Goal: Check status: Check status

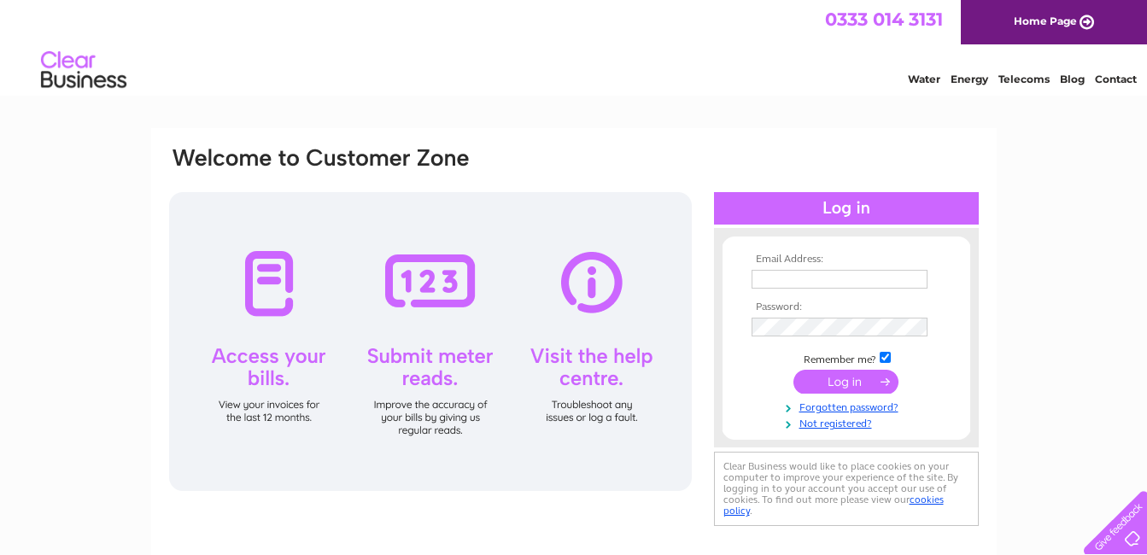
click at [857, 286] on input "text" at bounding box center [839, 279] width 176 height 19
type input "yvesshama@hotmail.com"
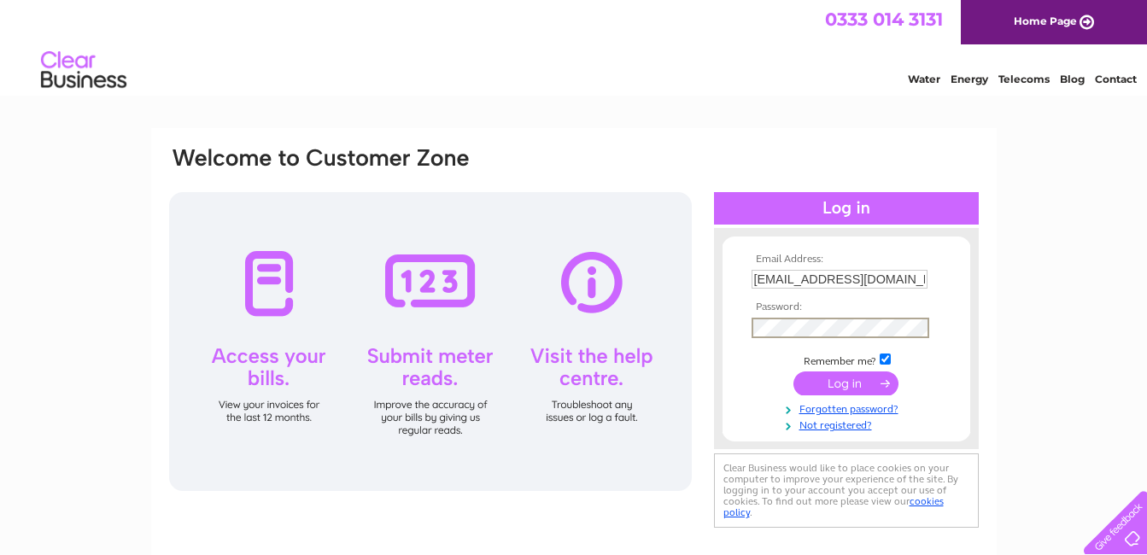
click at [851, 389] on input "submit" at bounding box center [845, 383] width 105 height 24
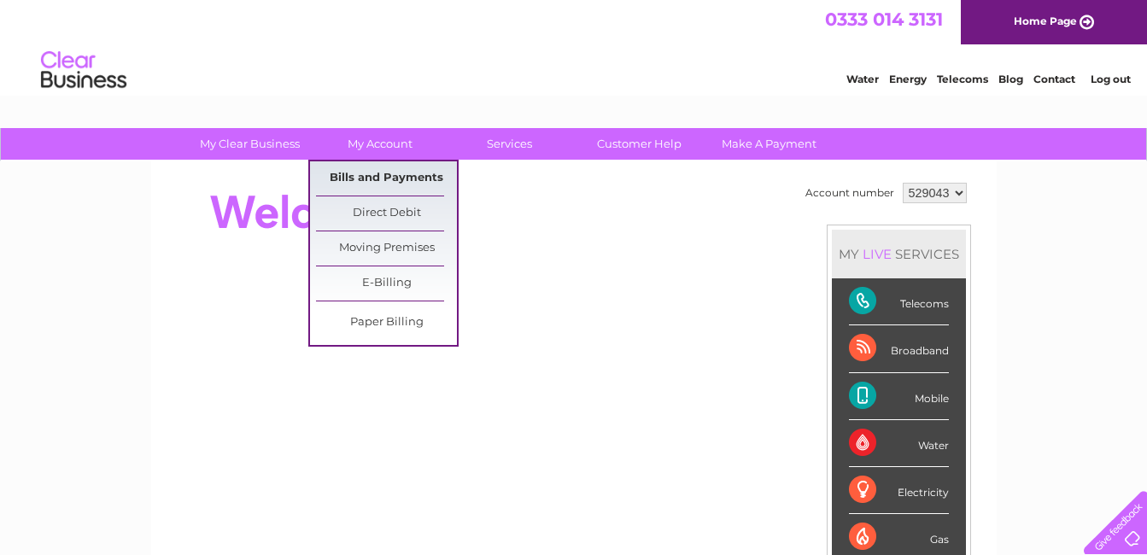
click at [370, 178] on link "Bills and Payments" at bounding box center [386, 178] width 141 height 34
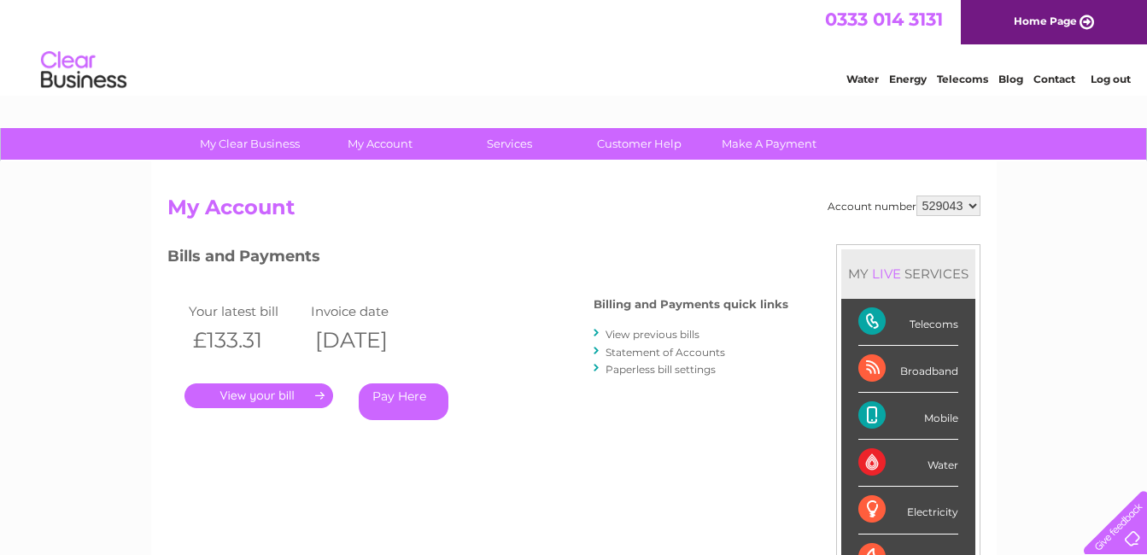
click at [267, 396] on link "." at bounding box center [258, 395] width 149 height 25
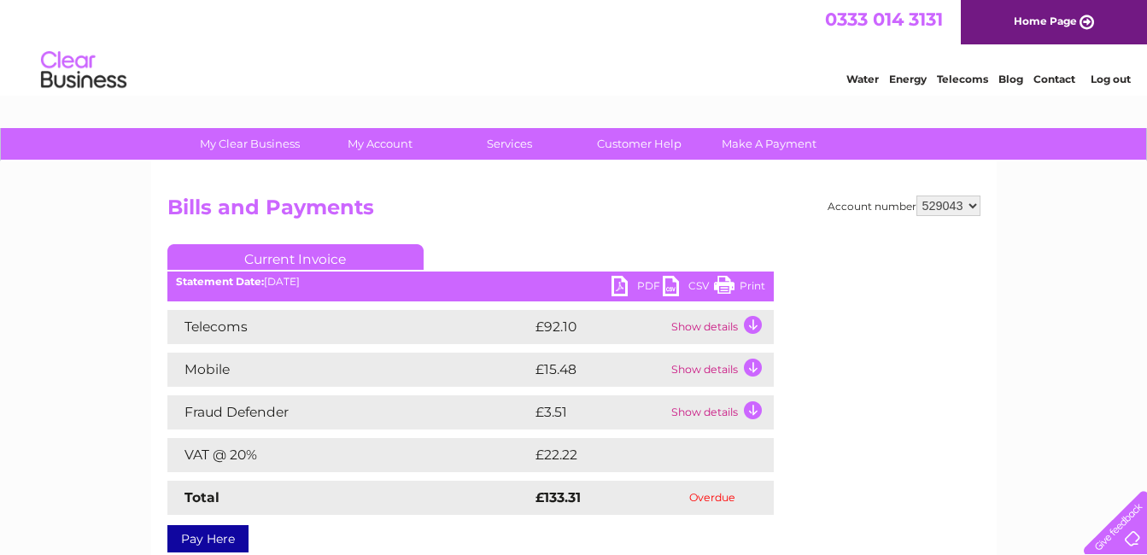
click at [1123, 530] on div at bounding box center [1112, 519] width 70 height 70
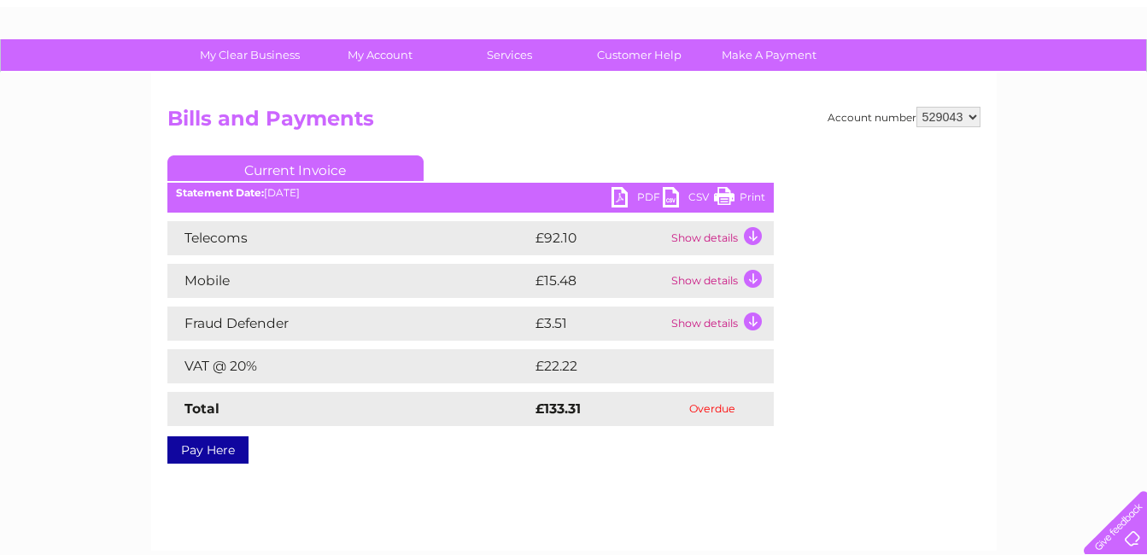
scroll to position [171, 0]
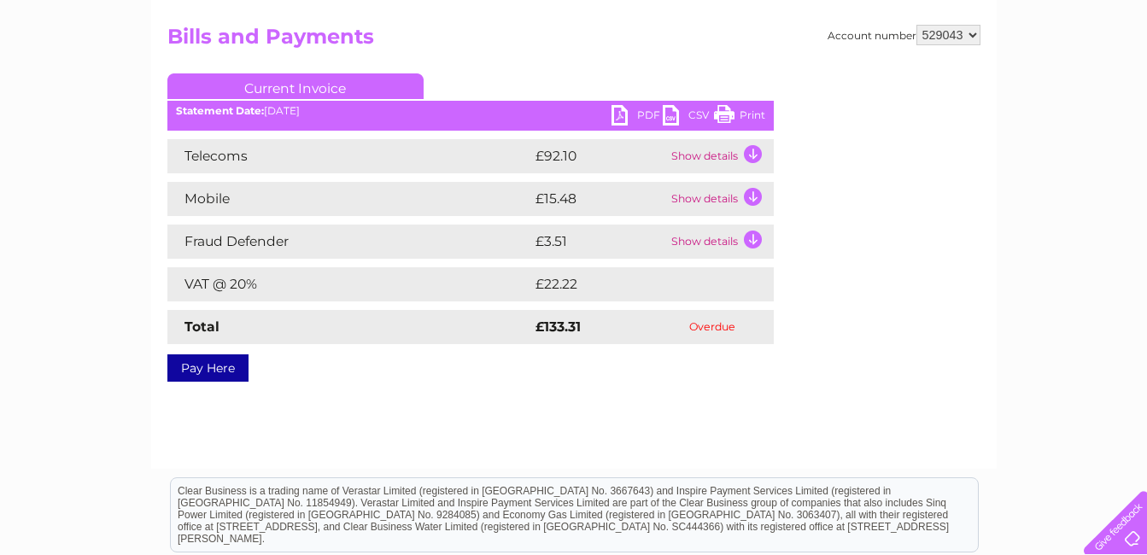
click at [721, 152] on td "Show details" at bounding box center [720, 156] width 107 height 34
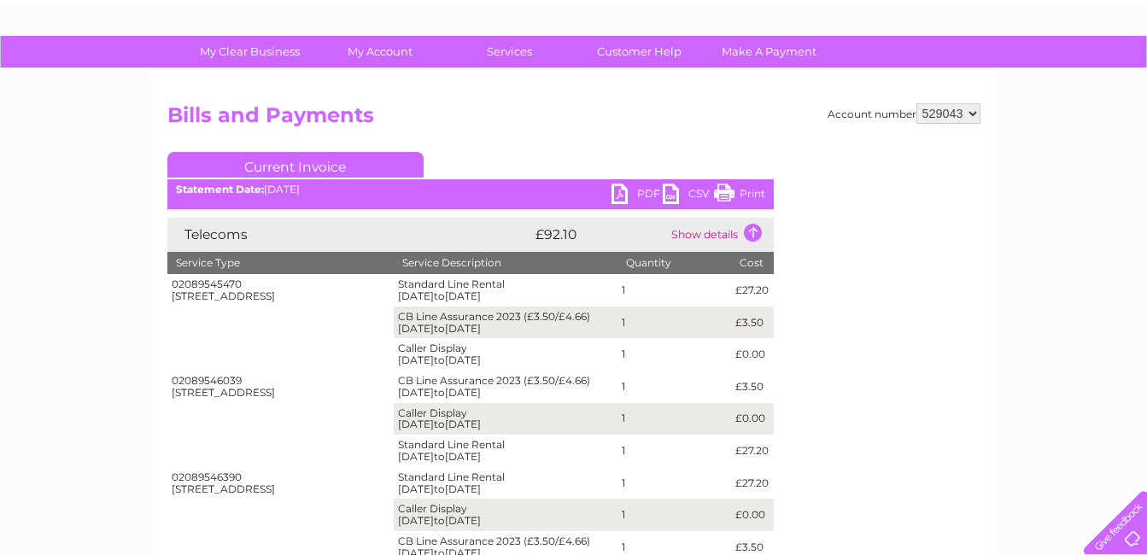
scroll to position [85, 0]
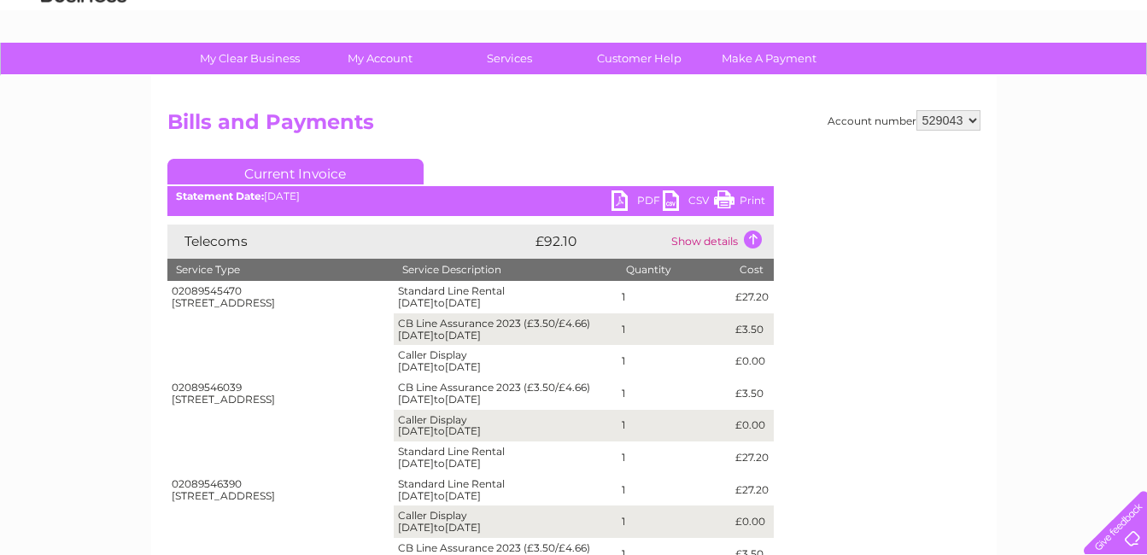
click at [746, 237] on td "Show details" at bounding box center [720, 242] width 107 height 34
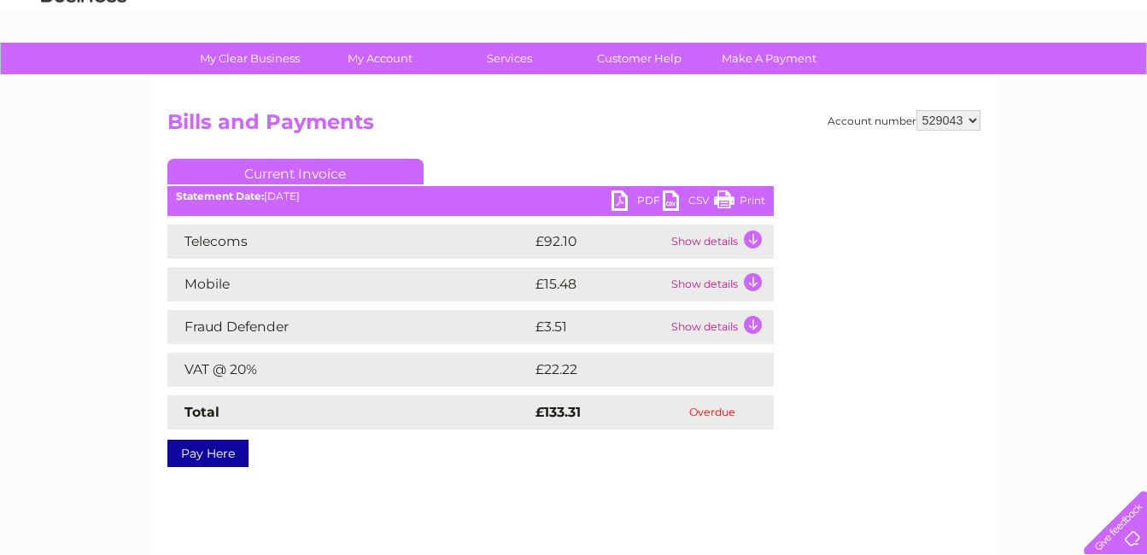
click at [752, 281] on td "Show details" at bounding box center [720, 284] width 107 height 34
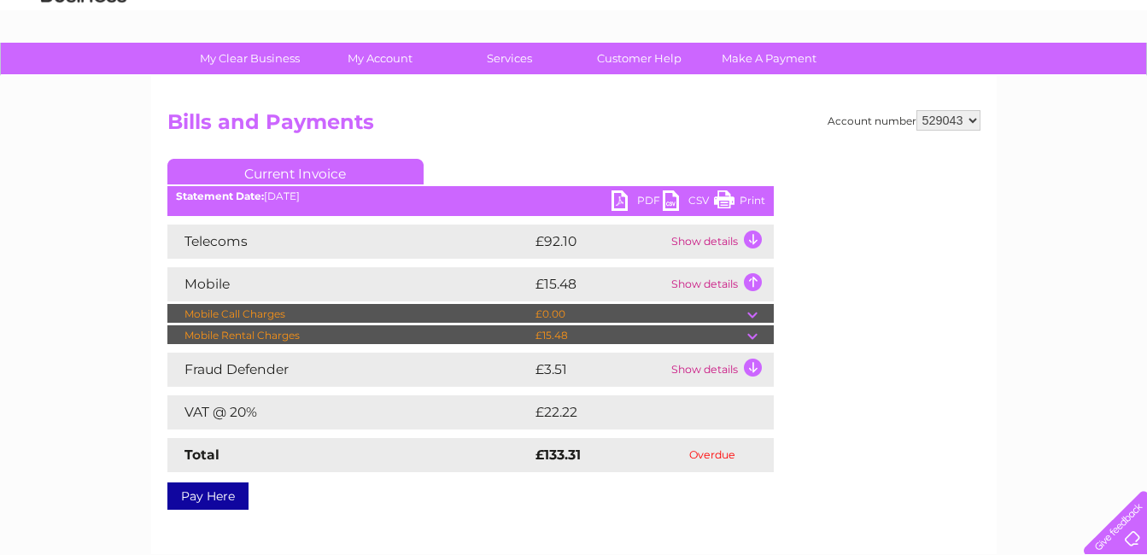
click at [747, 333] on td at bounding box center [760, 335] width 26 height 20
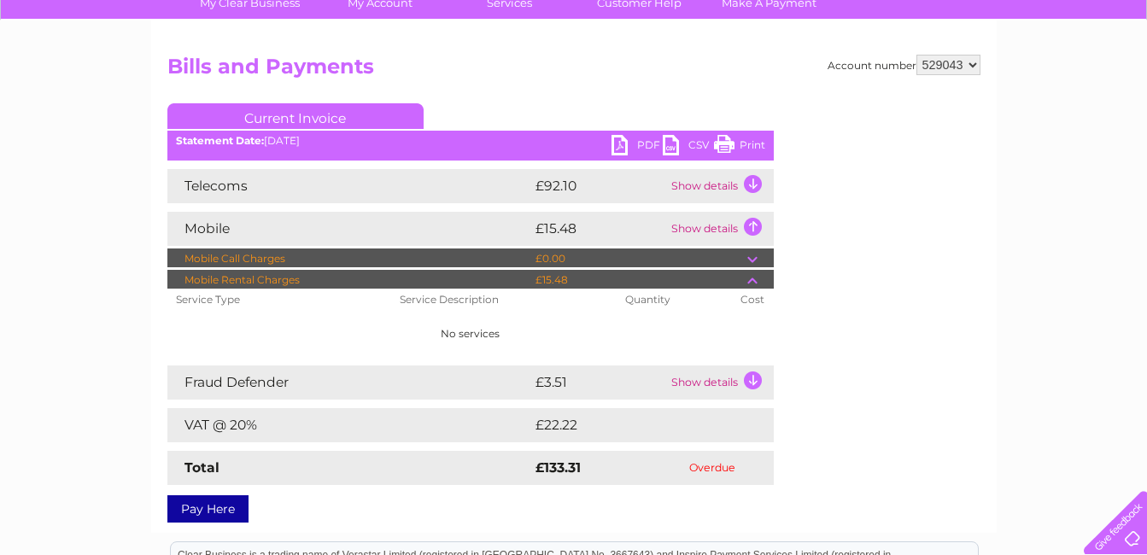
scroll to position [171, 0]
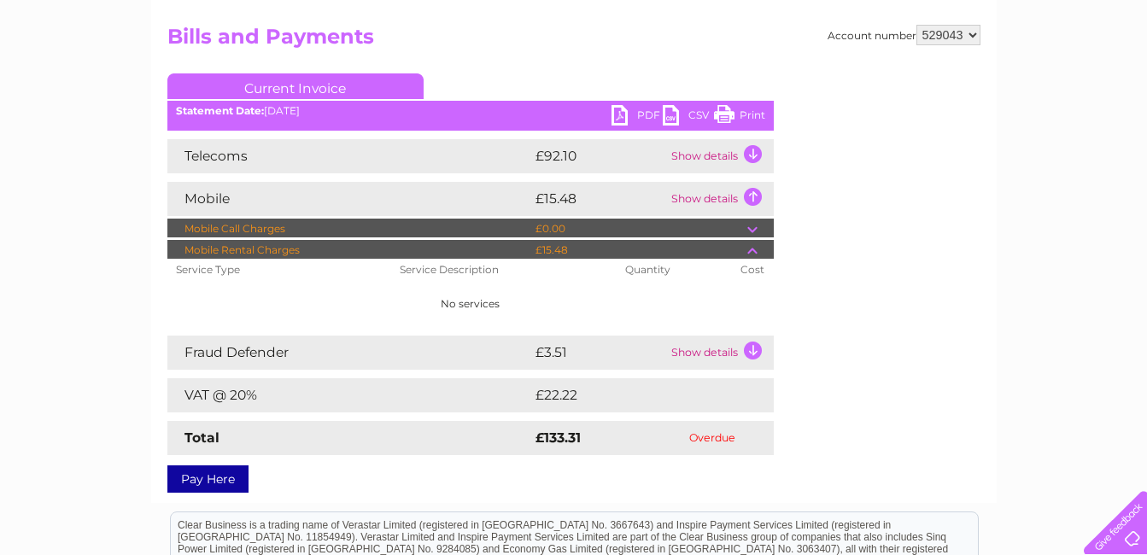
click at [753, 226] on td at bounding box center [760, 229] width 26 height 20
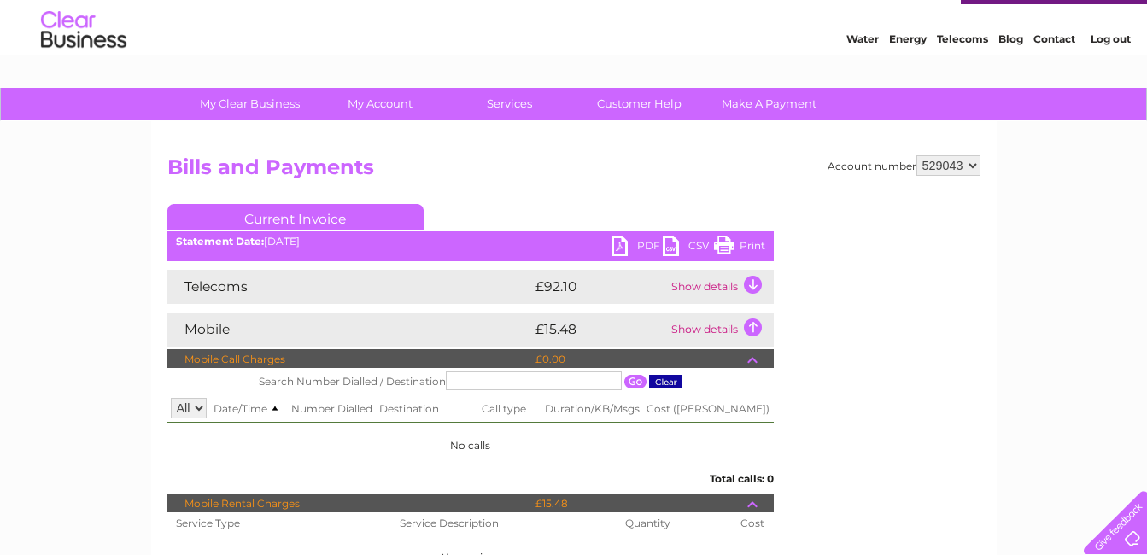
scroll to position [33, 0]
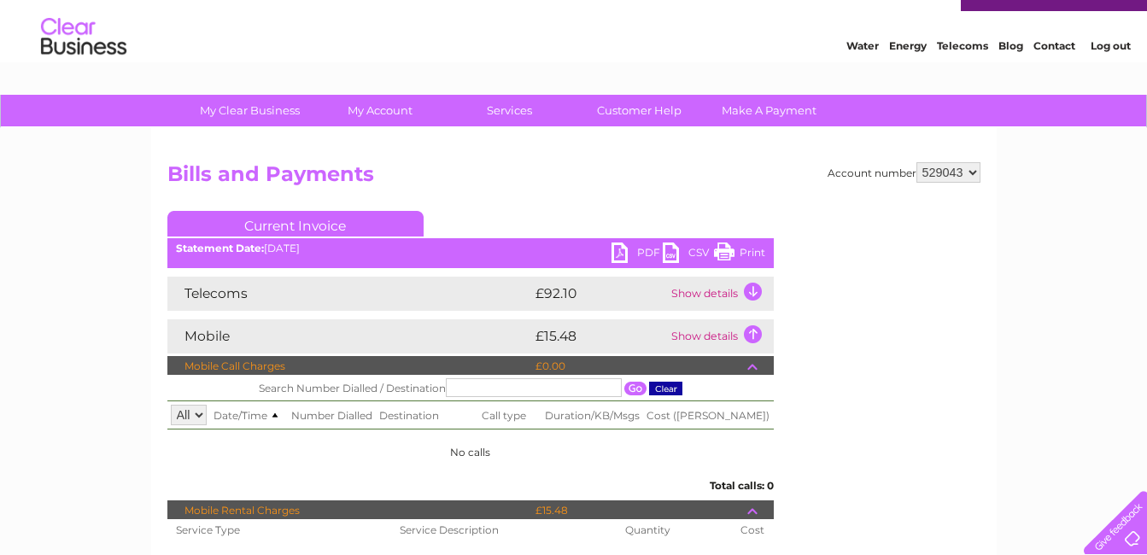
click at [751, 330] on td "Show details" at bounding box center [720, 336] width 107 height 34
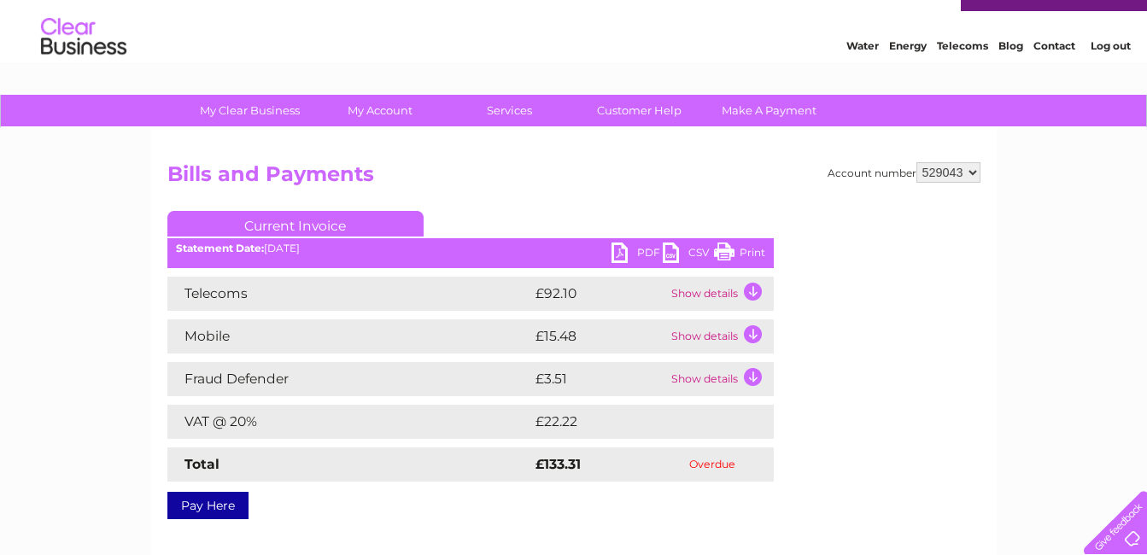
click at [754, 330] on td "Show details" at bounding box center [720, 336] width 107 height 34
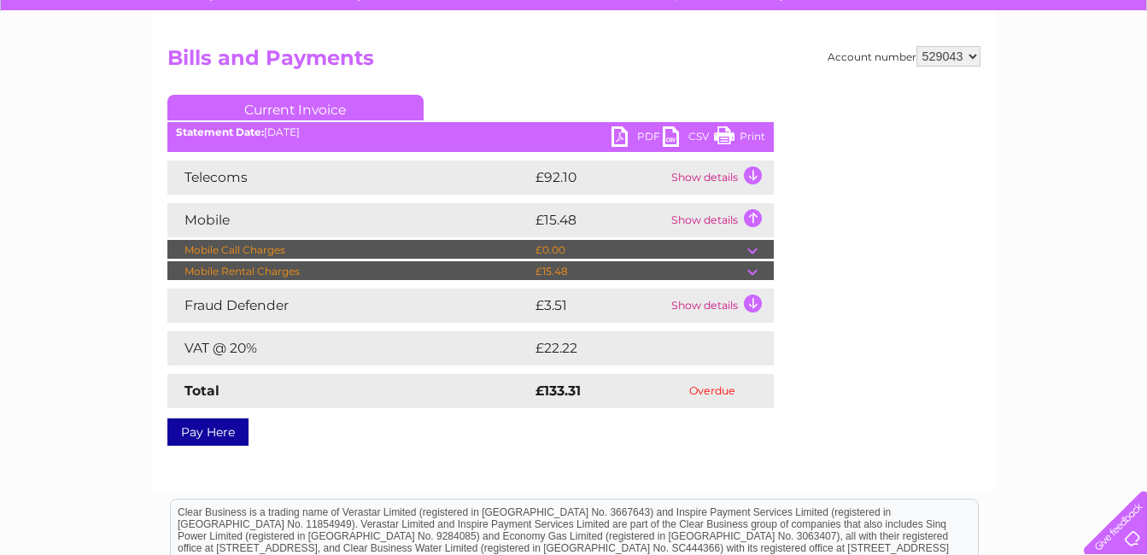
scroll to position [171, 0]
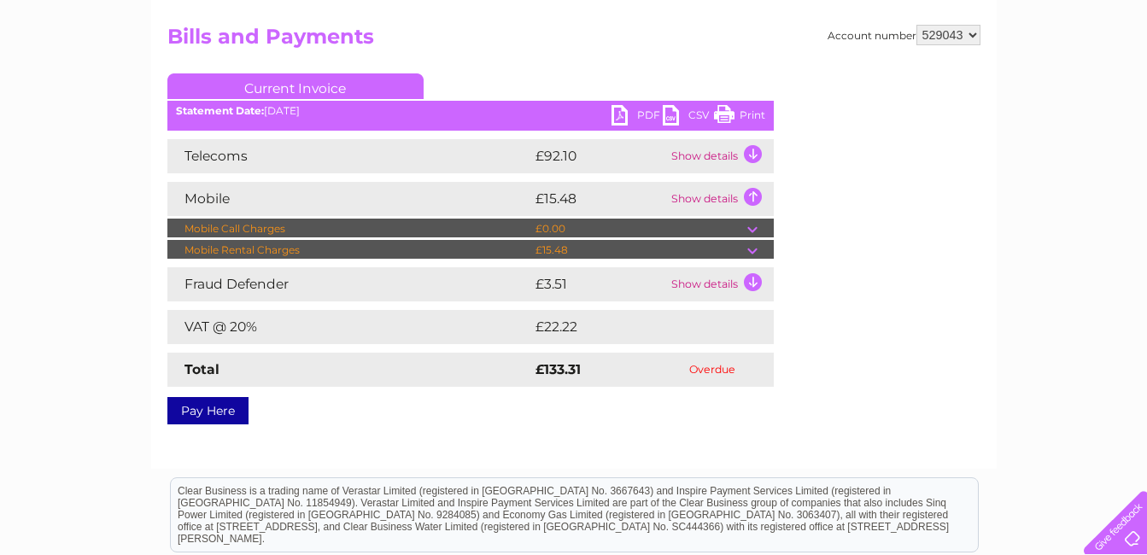
click at [750, 248] on td at bounding box center [760, 250] width 26 height 20
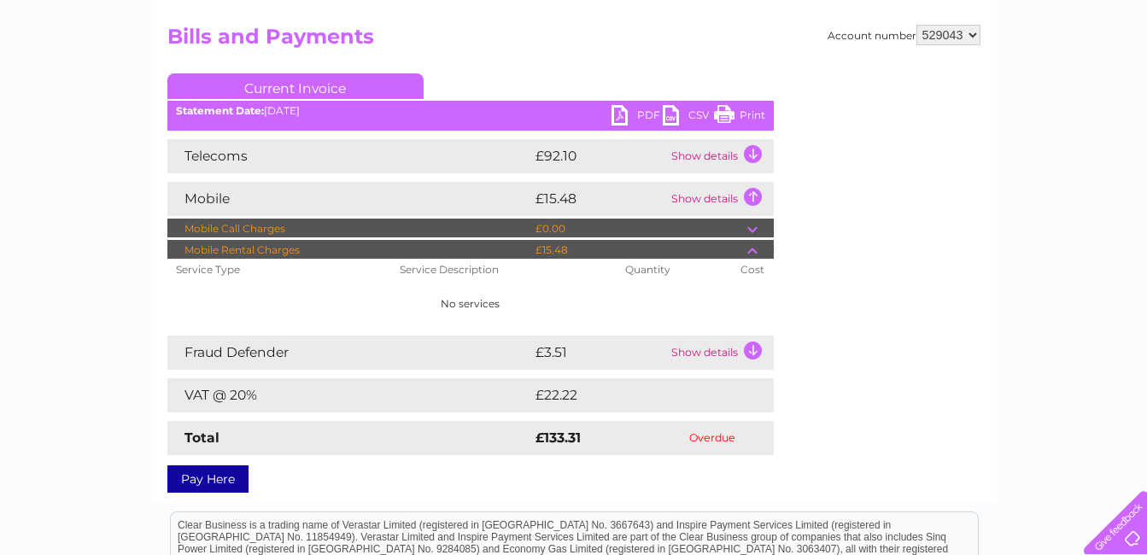
click at [751, 247] on td at bounding box center [760, 250] width 26 height 20
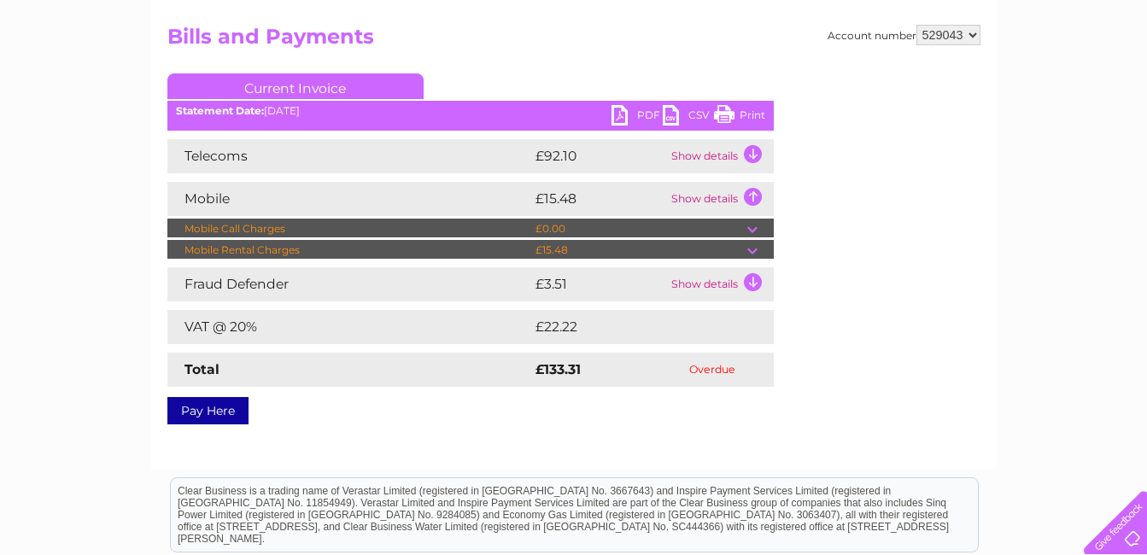
click at [751, 247] on td at bounding box center [760, 250] width 26 height 20
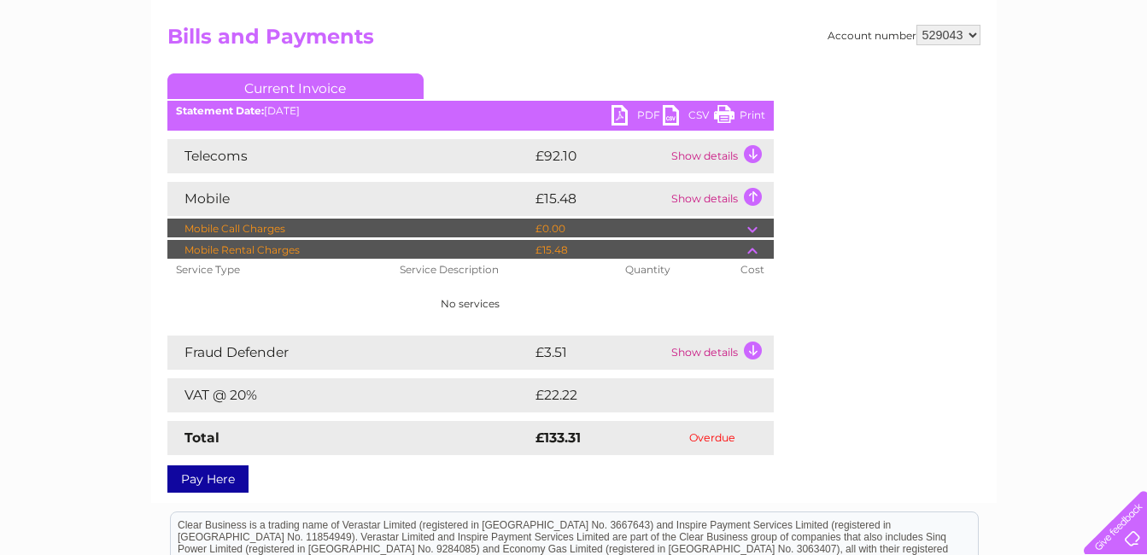
click at [745, 148] on td "Show details" at bounding box center [720, 156] width 107 height 34
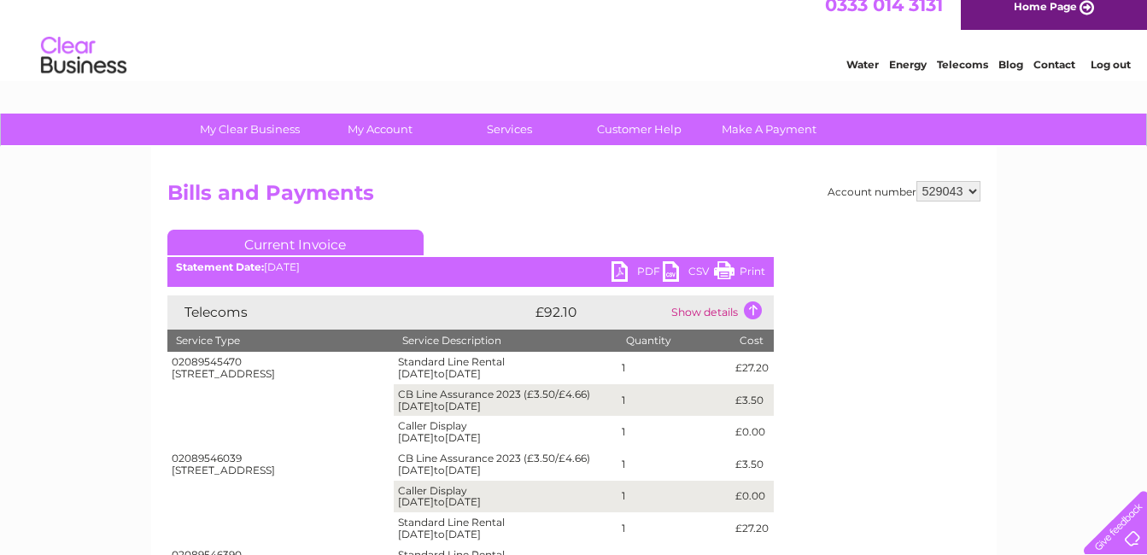
scroll to position [0, 0]
